Goal: Task Accomplishment & Management: Use online tool/utility

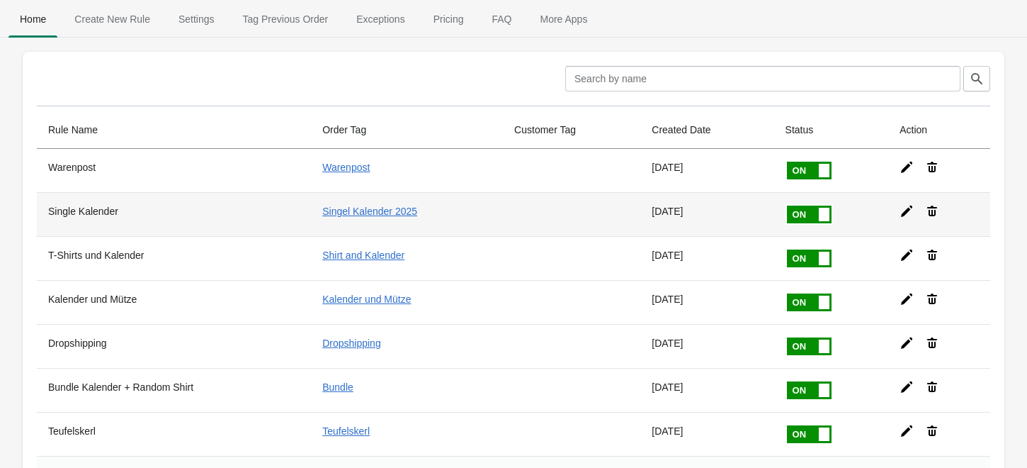
click at [902, 208] on icon at bounding box center [907, 211] width 14 height 14
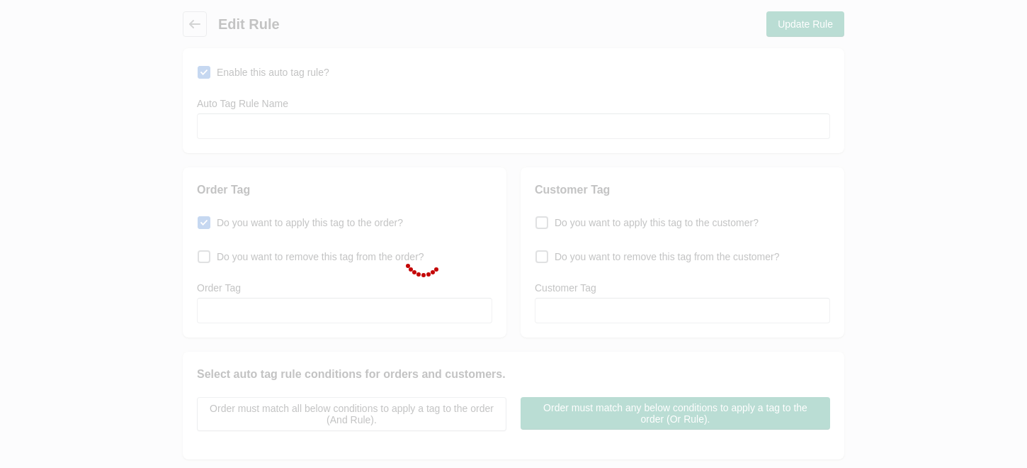
type input "Single Kalender"
checkbox input "true"
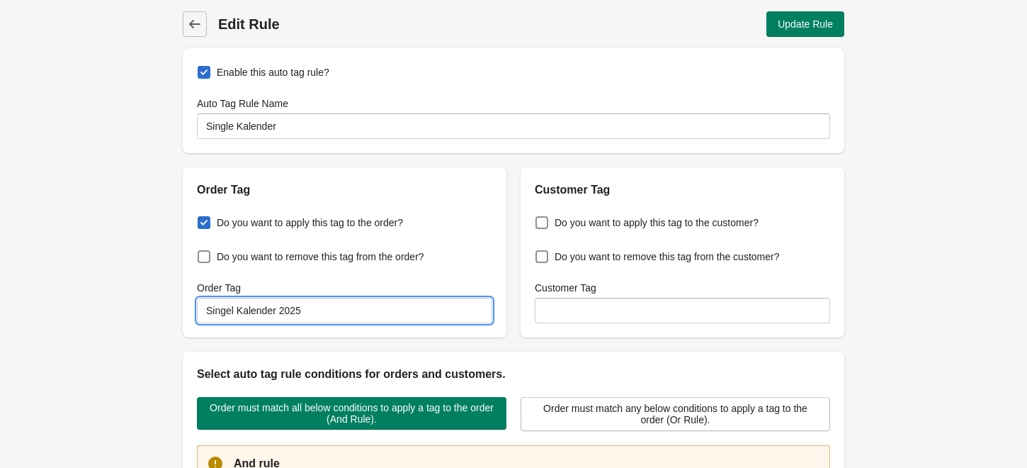
click at [333, 315] on input "Singel Kalender 2025" at bounding box center [344, 311] width 295 height 26
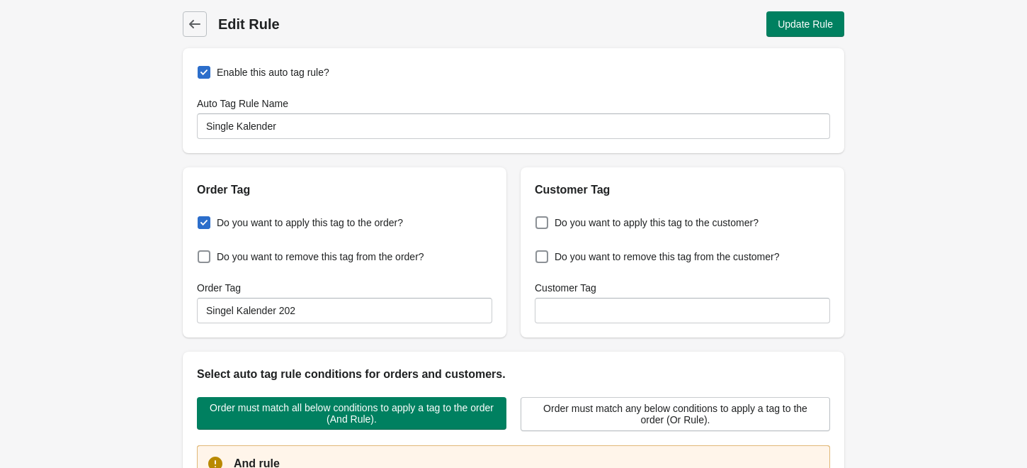
click at [368, 288] on div "Order Tag" at bounding box center [344, 288] width 295 height 14
drag, startPoint x: 236, startPoint y: 307, endPoint x: 180, endPoint y: 306, distance: 56.0
click at [180, 306] on div "Order Tag Do you want to apply this tag to the order? Do you want to remove thi…" at bounding box center [507, 246] width 676 height 181
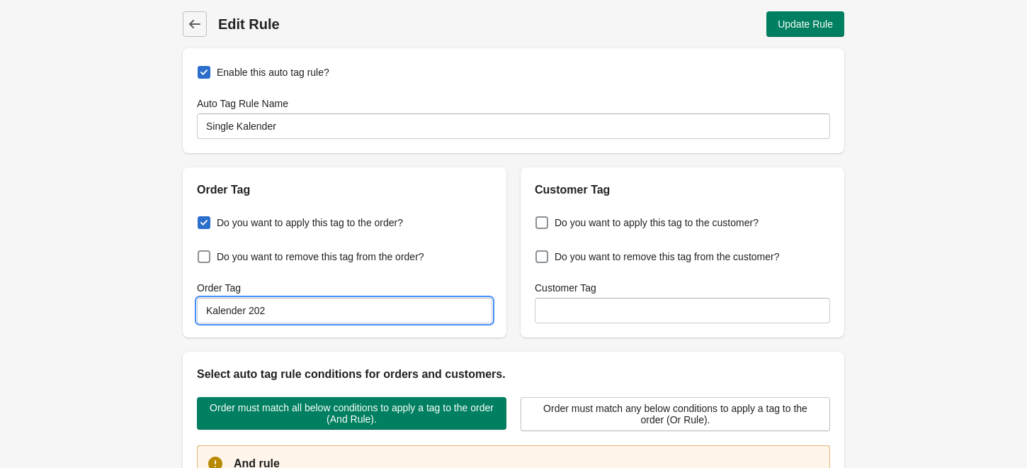
type input "Kalender 202"
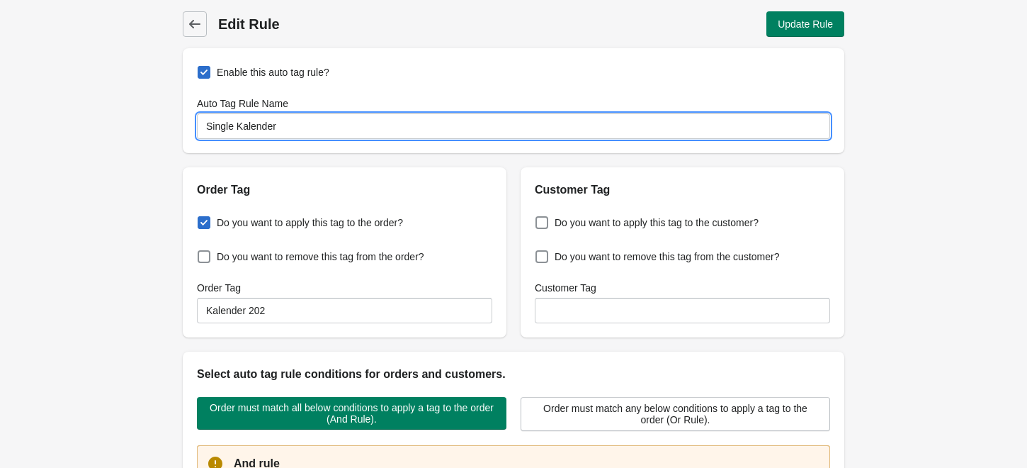
drag, startPoint x: 238, startPoint y: 123, endPoint x: 135, endPoint y: 133, distance: 104.0
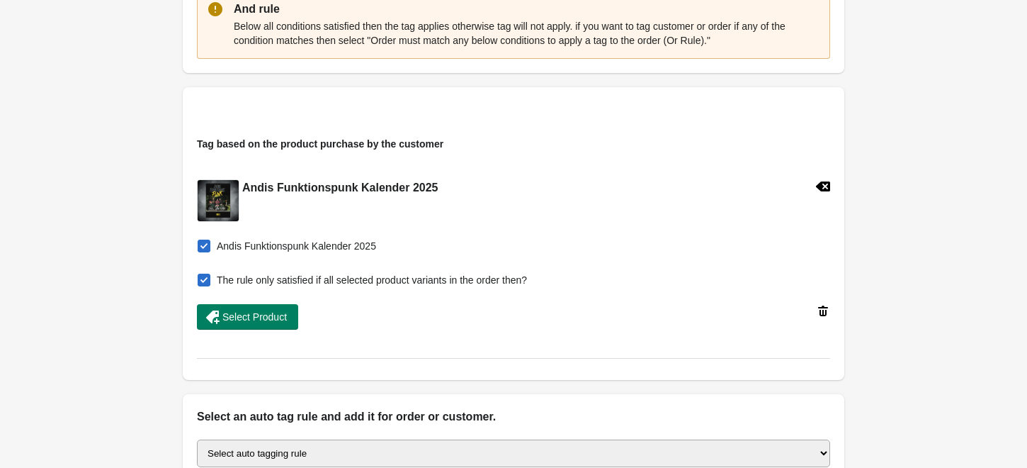
scroll to position [472, 0]
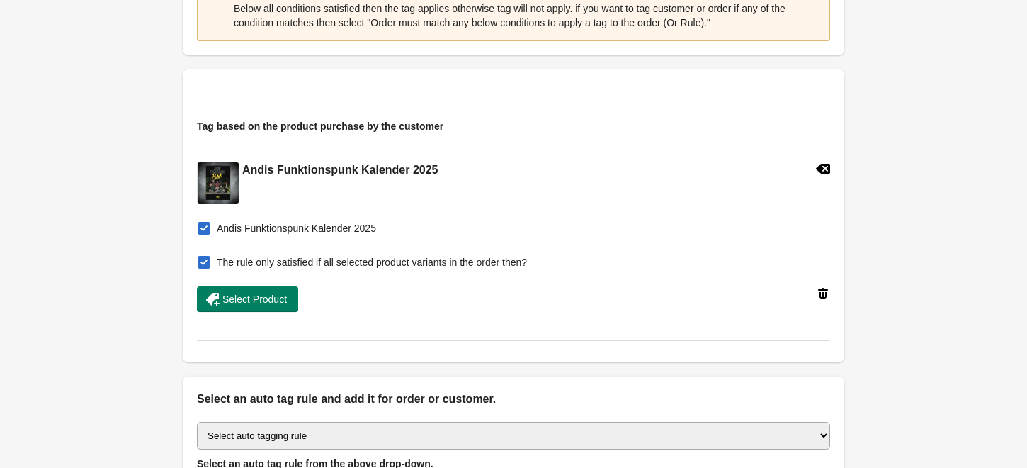
type input "Kalender"
click at [820, 167] on icon at bounding box center [823, 169] width 14 height 10
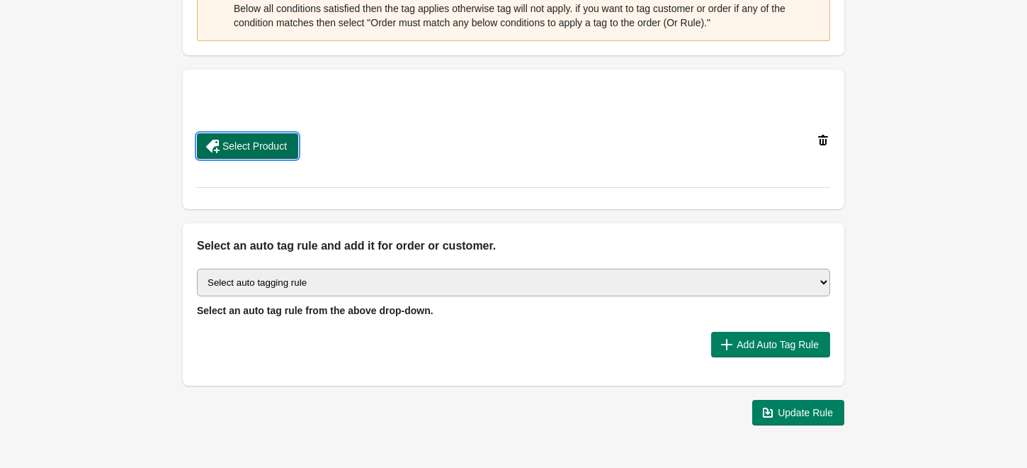
click at [228, 142] on span "Select Product" at bounding box center [254, 145] width 64 height 11
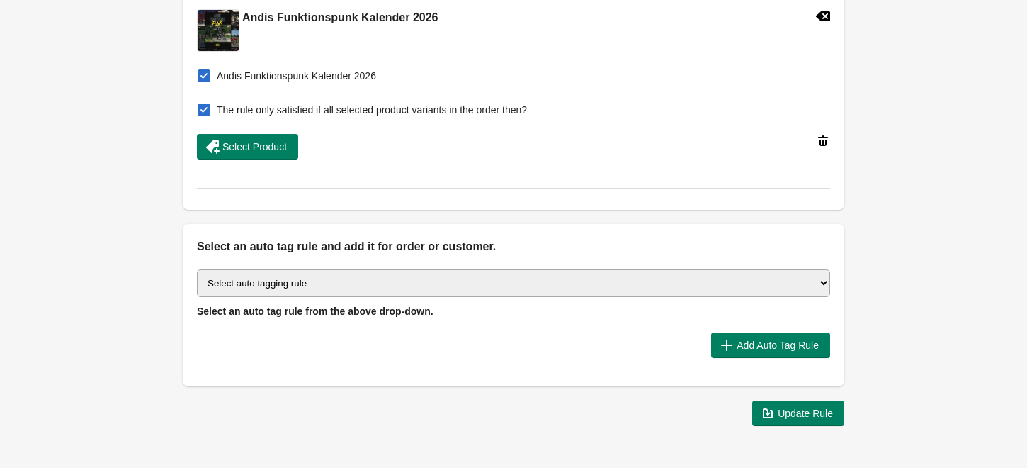
scroll to position [629, 0]
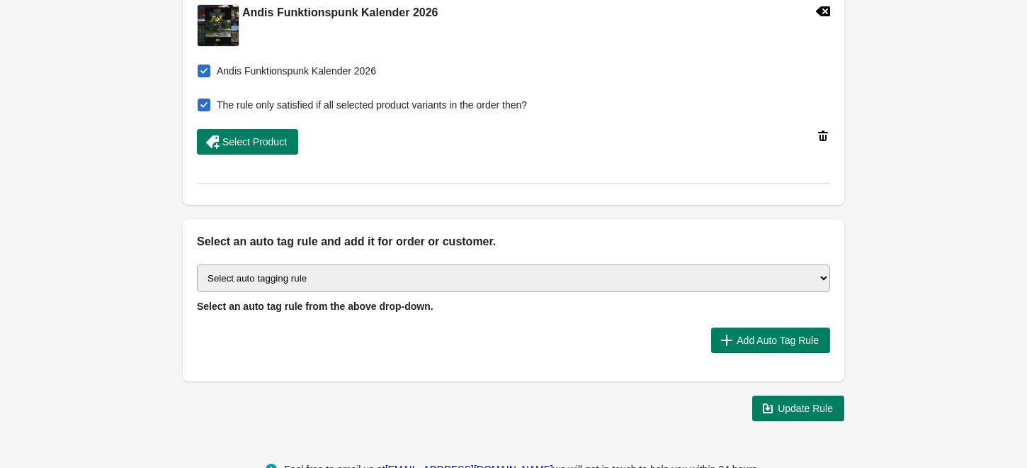
click at [339, 276] on select "Select auto tagging rule Tag by order amount Tag based on the order count (Volu…" at bounding box center [513, 278] width 633 height 28
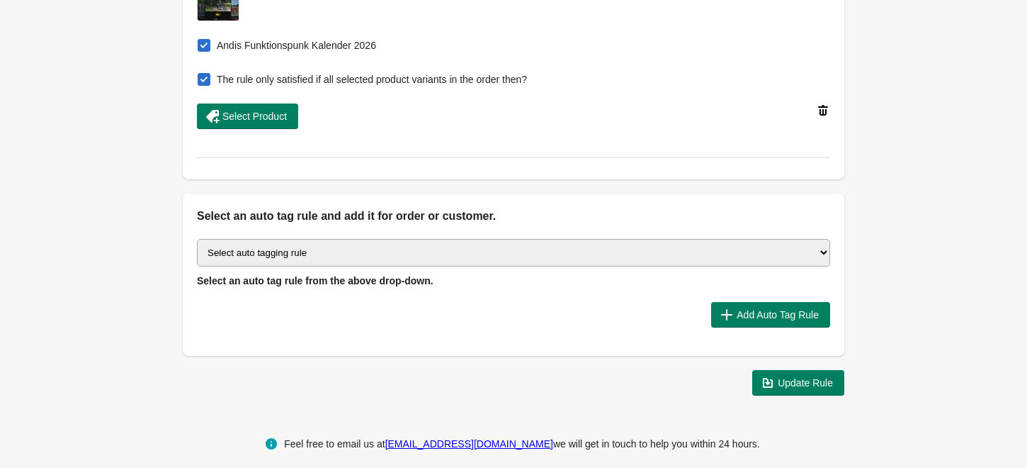
scroll to position [667, 0]
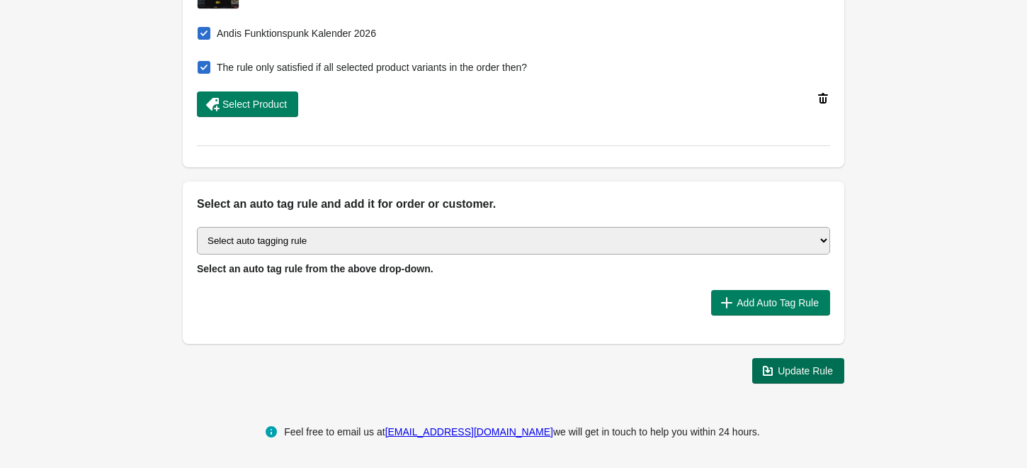
click at [809, 358] on button "Update Rule" at bounding box center [799, 371] width 92 height 26
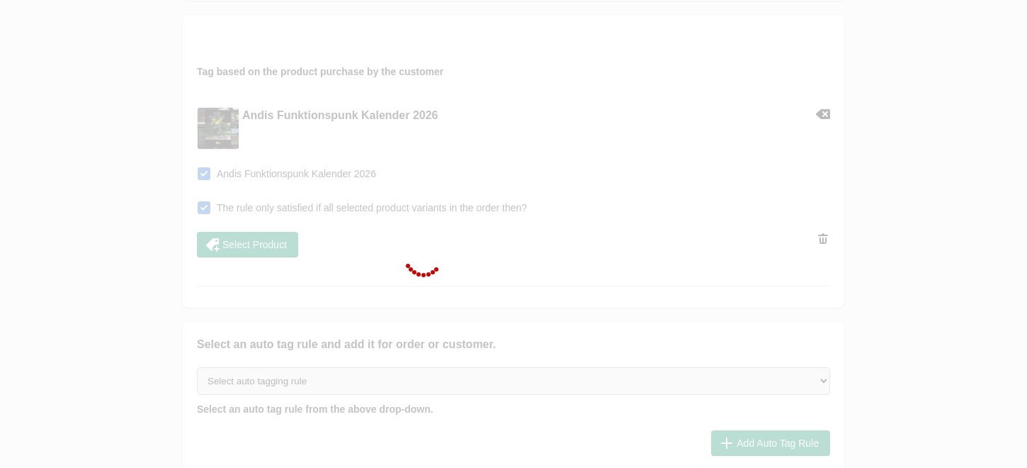
scroll to position [431, 0]
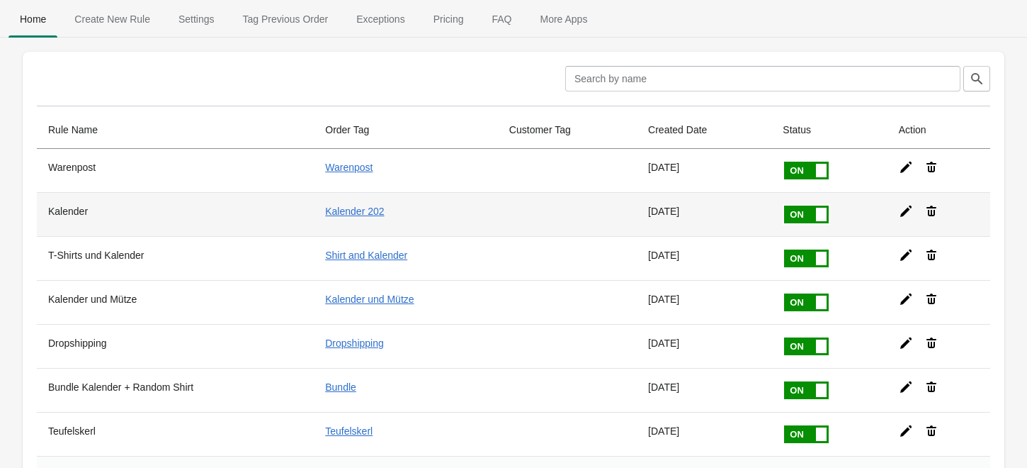
click at [906, 208] on icon at bounding box center [906, 210] width 11 height 11
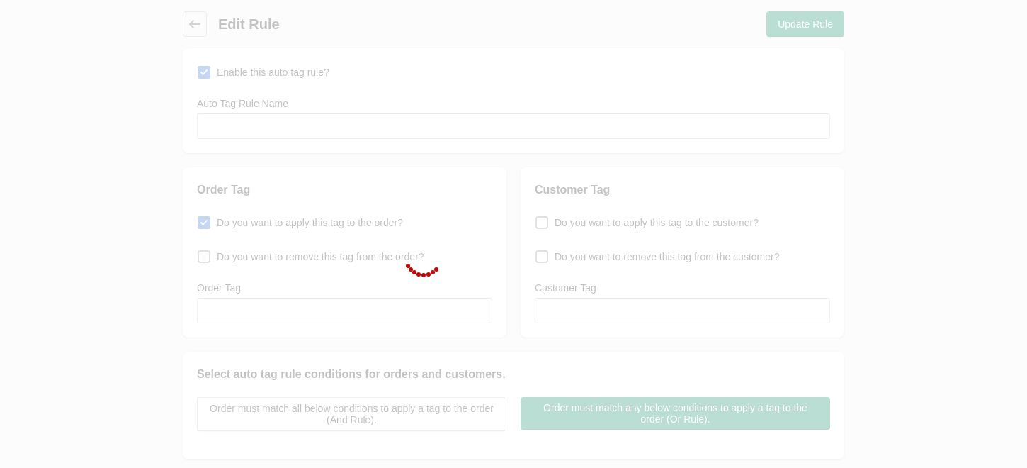
type input "Kalender"
checkbox input "true"
type input "Kalender 202"
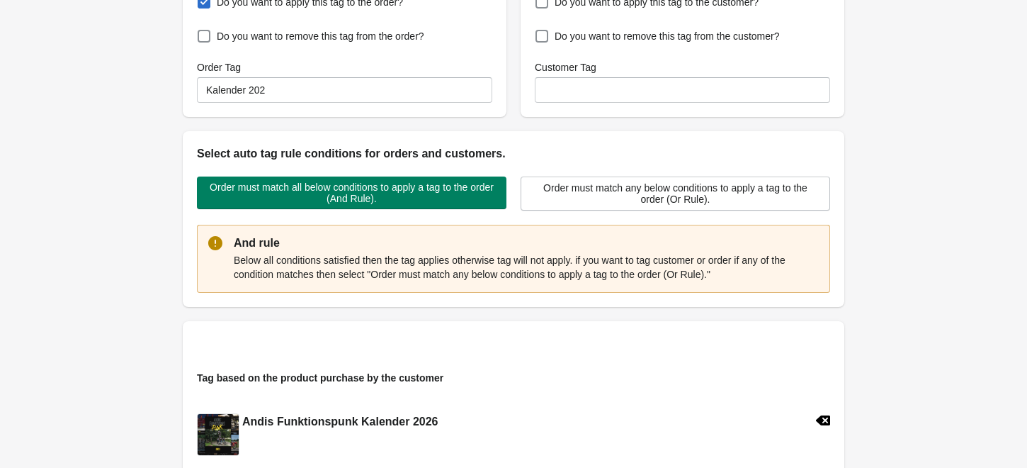
scroll to position [236, 0]
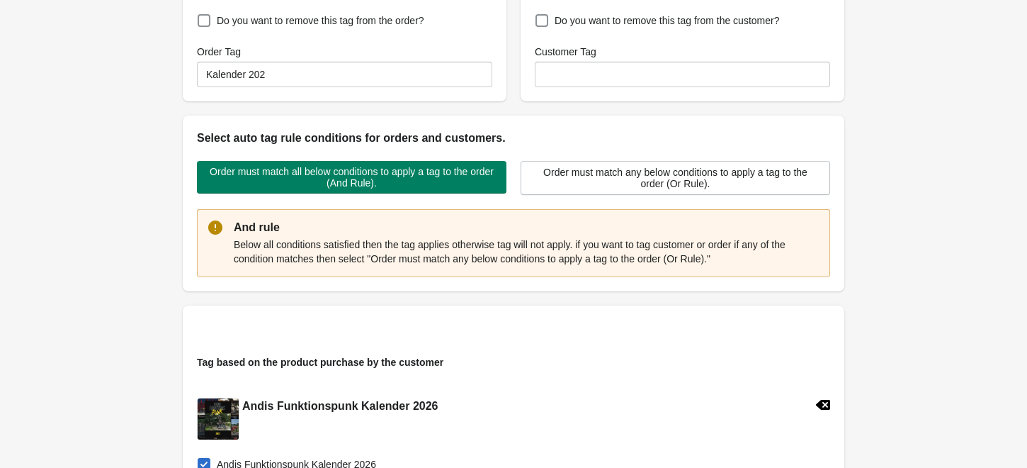
click at [364, 262] on p "Below all conditions satisfied then the tag applies otherwise tag will not appl…" at bounding box center [526, 251] width 585 height 28
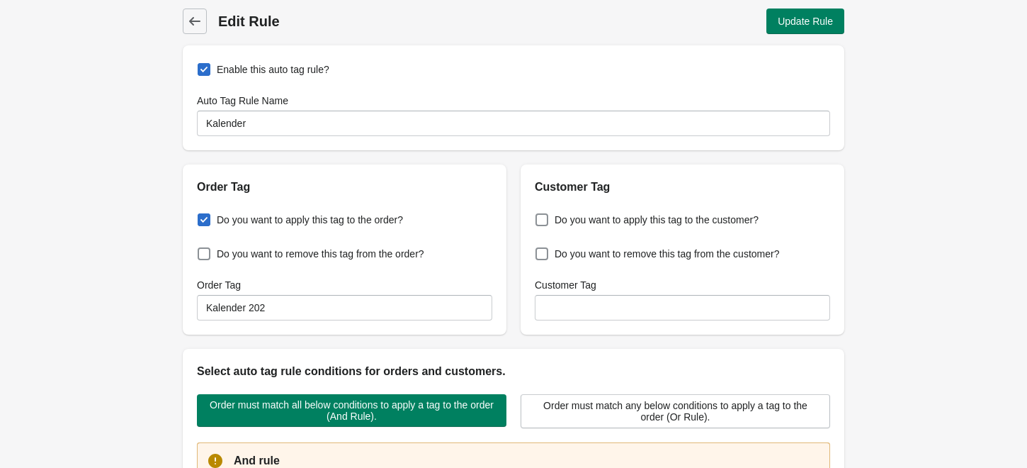
scroll to position [0, 0]
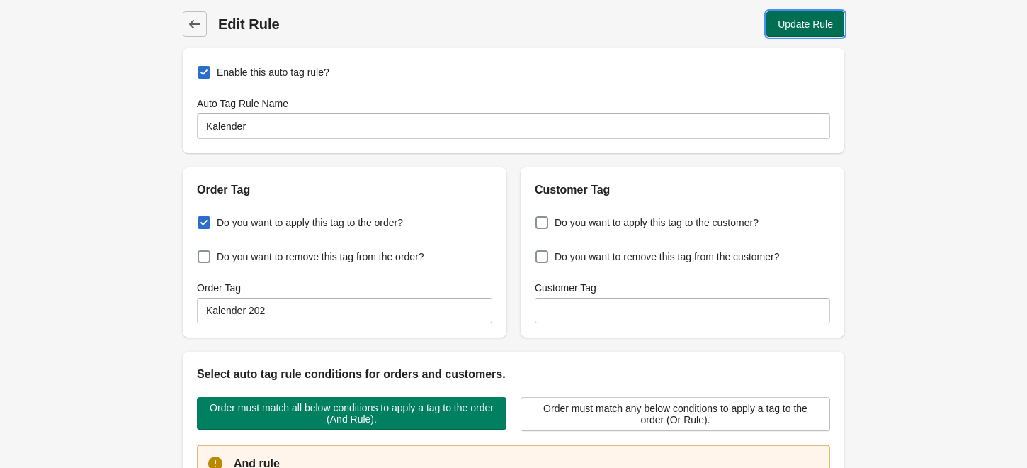
click at [811, 23] on span "Update Rule" at bounding box center [805, 23] width 55 height 11
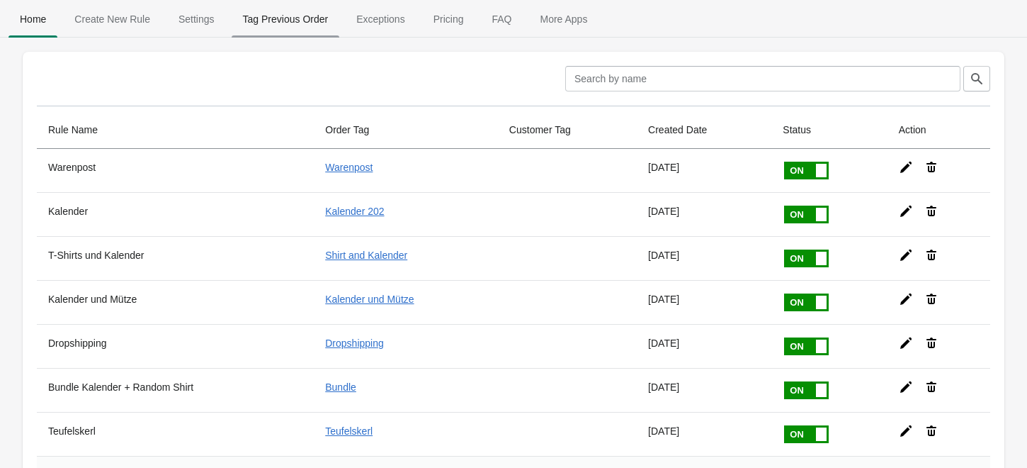
click at [266, 20] on span "Tag Previous Order" at bounding box center [286, 19] width 108 height 26
